Goal: Task Accomplishment & Management: Manage account settings

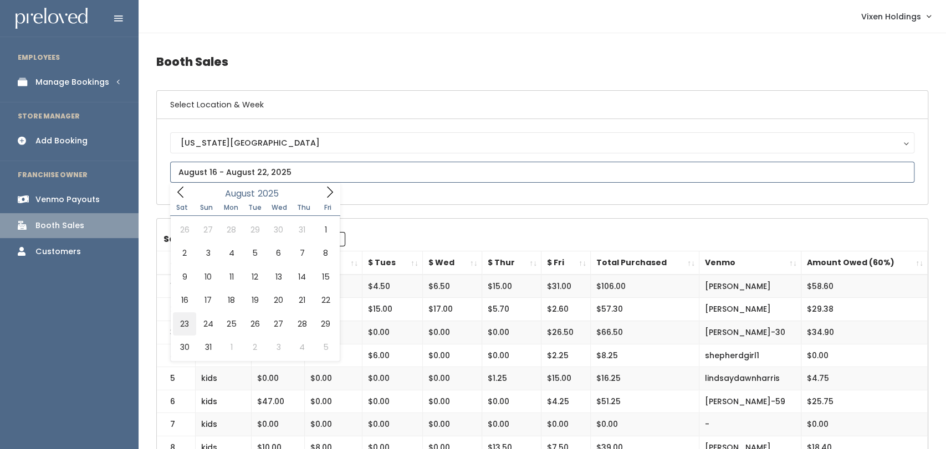
type input "[DATE] to [DATE]"
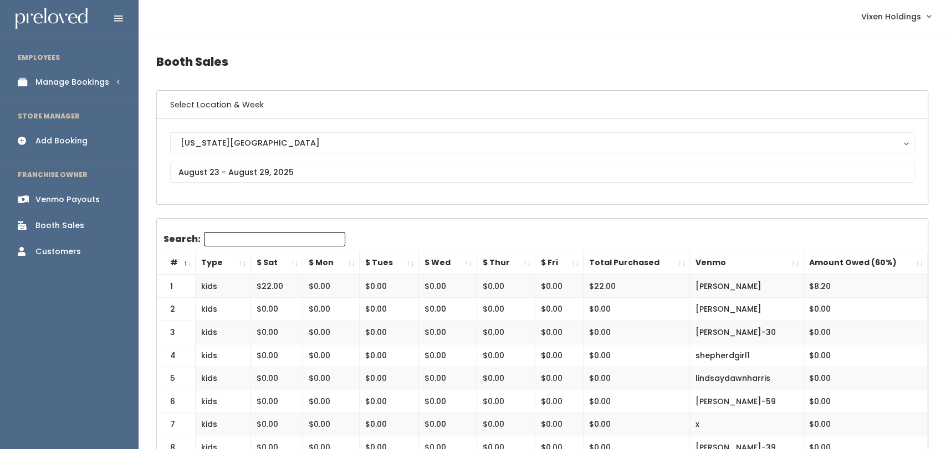
click at [111, 81] on link "Manage Bookings" at bounding box center [69, 82] width 139 height 25
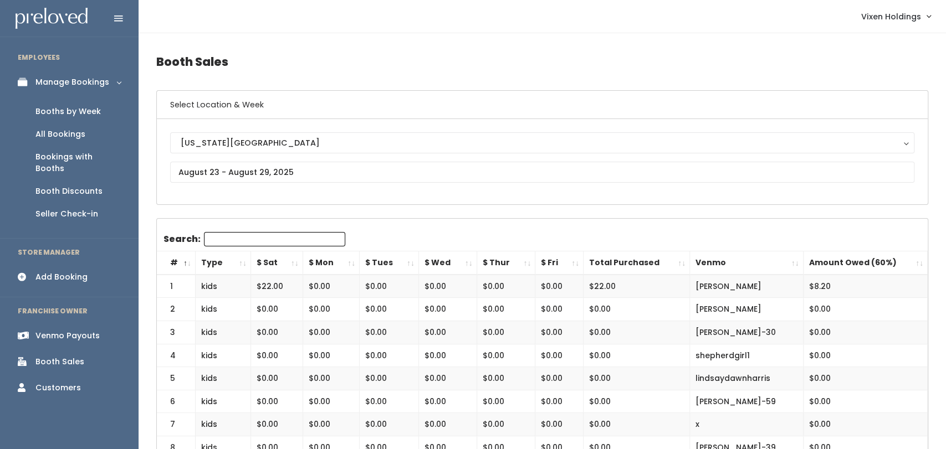
click at [71, 188] on link "Booth Discounts" at bounding box center [69, 191] width 139 height 23
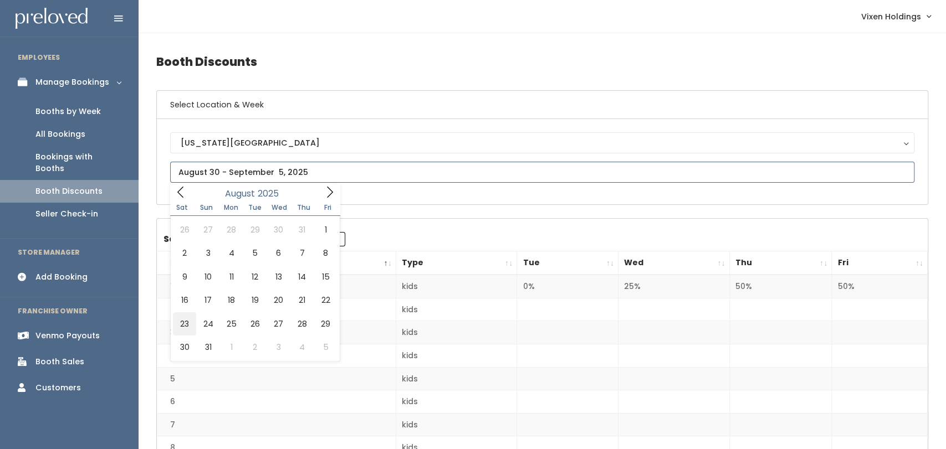
type input "[DATE] to [DATE]"
